Goal: Transaction & Acquisition: Purchase product/service

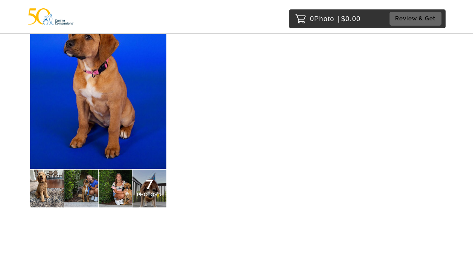
scroll to position [178, 0]
click at [51, 185] on div at bounding box center [47, 188] width 34 height 38
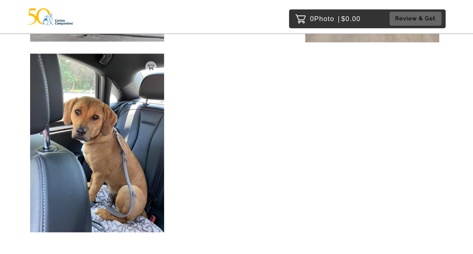
scroll to position [503, 0]
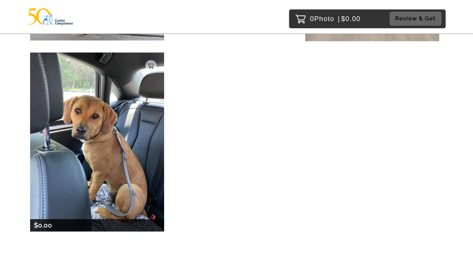
click at [105, 142] on img at bounding box center [97, 141] width 134 height 178
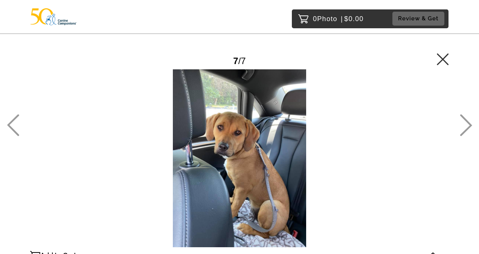
click at [463, 131] on icon at bounding box center [465, 125] width 12 height 22
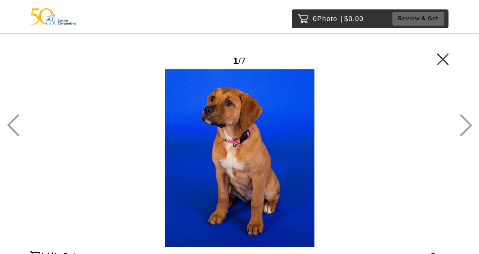
click at [444, 59] on icon at bounding box center [442, 59] width 12 height 12
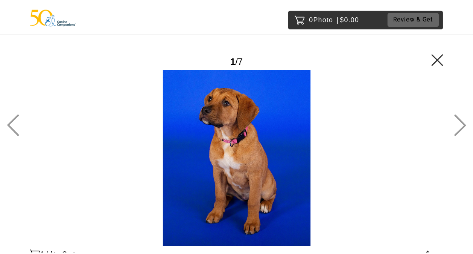
scroll to position [114, 0]
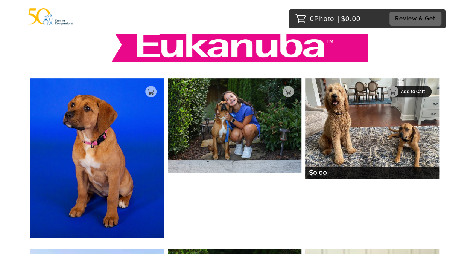
click at [421, 91] on p "Add to Cart" at bounding box center [414, 91] width 26 height 5
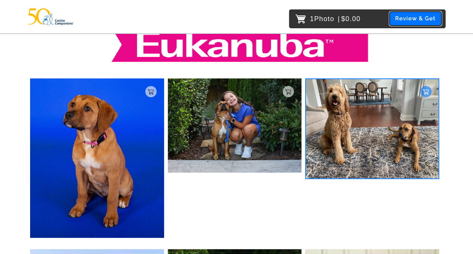
click at [417, 18] on button "Review & Get" at bounding box center [415, 19] width 52 height 14
